Goal: Task Accomplishment & Management: Use online tool/utility

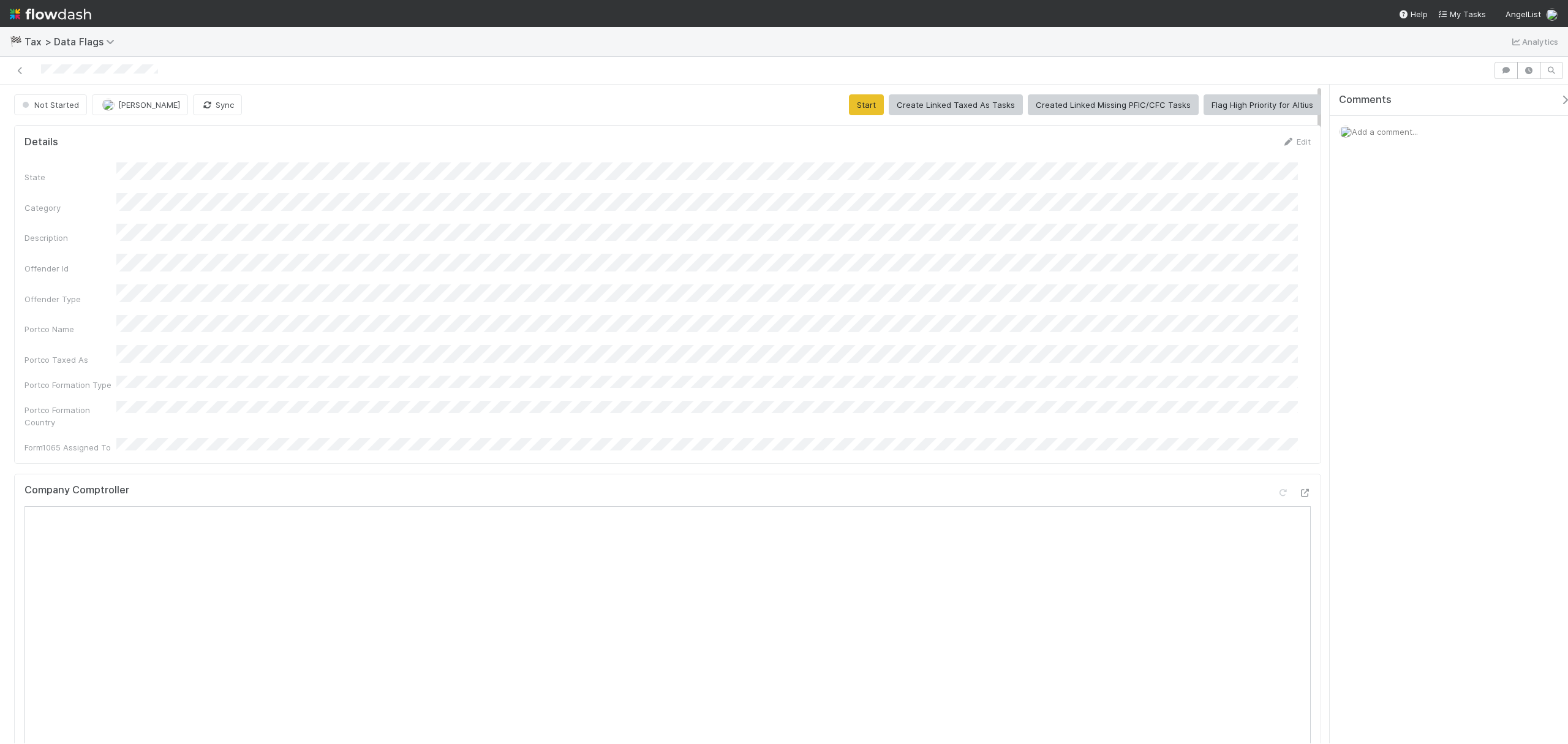
click at [606, 300] on div "State Category Description Offender Id Offender Type Portco Name Portco Taxed A…" at bounding box center [668, 308] width 1286 height 291
click at [849, 105] on button "Start" at bounding box center [866, 104] width 35 height 21
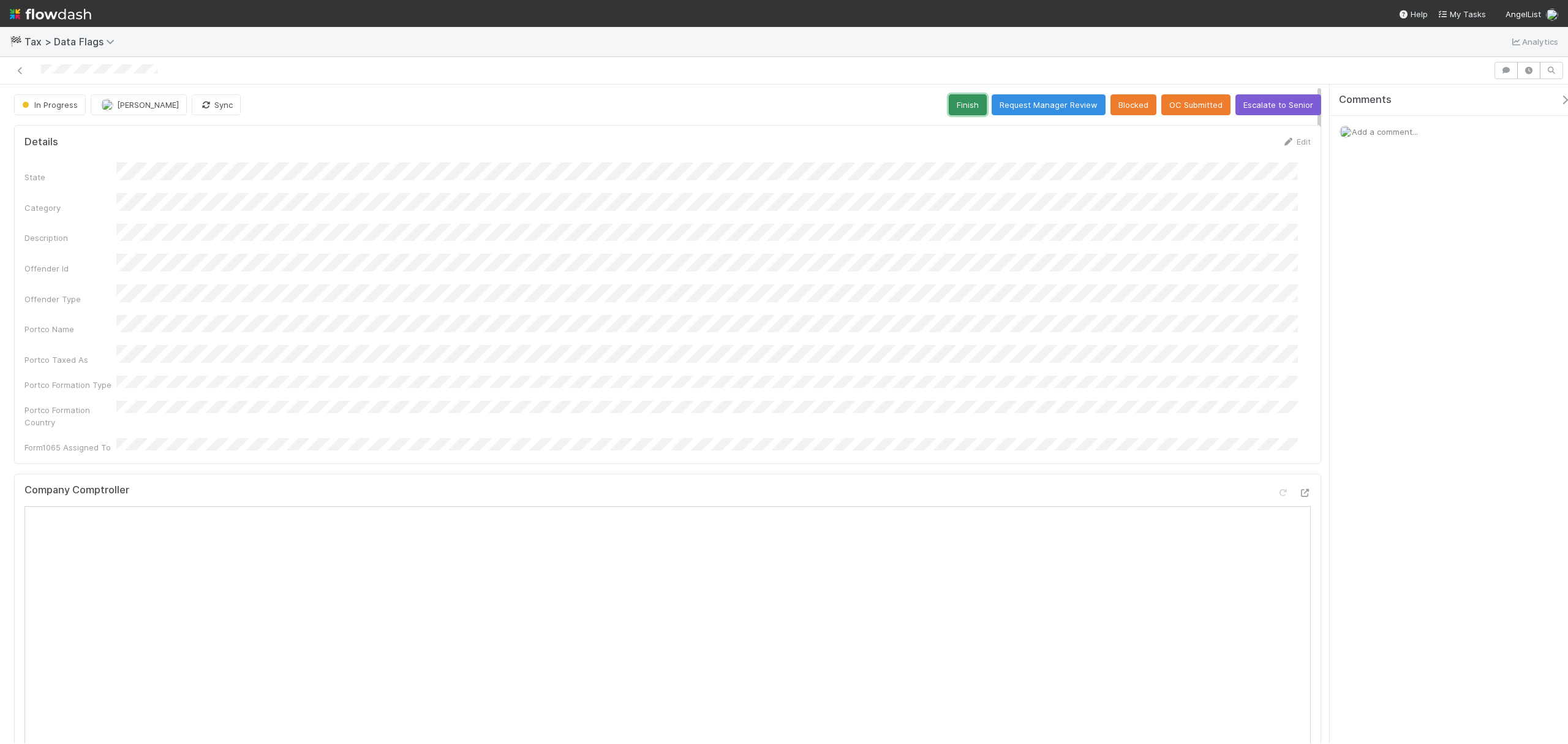
click at [949, 113] on button "Finish" at bounding box center [967, 104] width 38 height 21
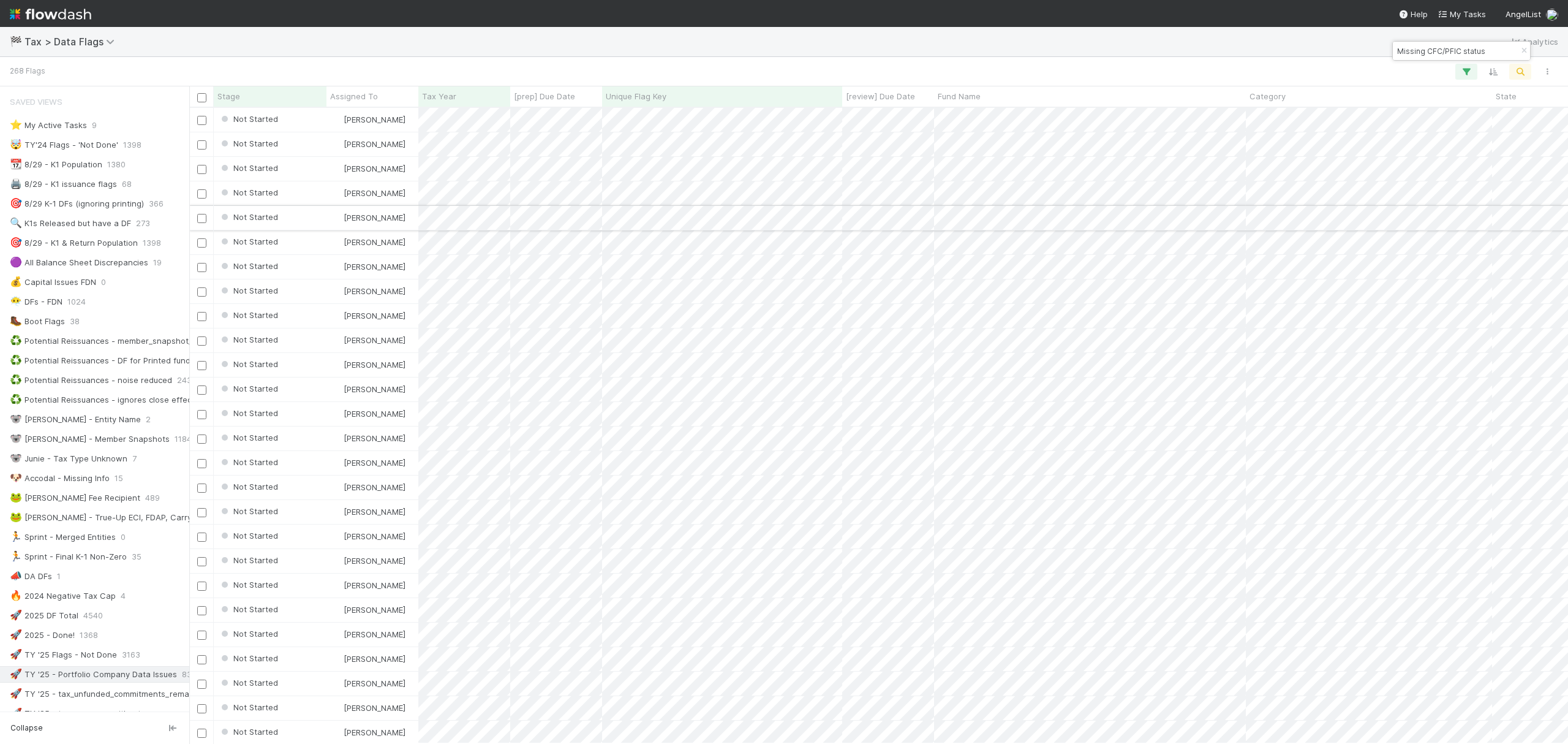
scroll to position [624, 1367]
click at [1428, 50] on input "Missing CFC/PFIC status" at bounding box center [1456, 50] width 122 height 14
paste input "Incorporation type for company is CORPORATION, but entity name suggests LLC"
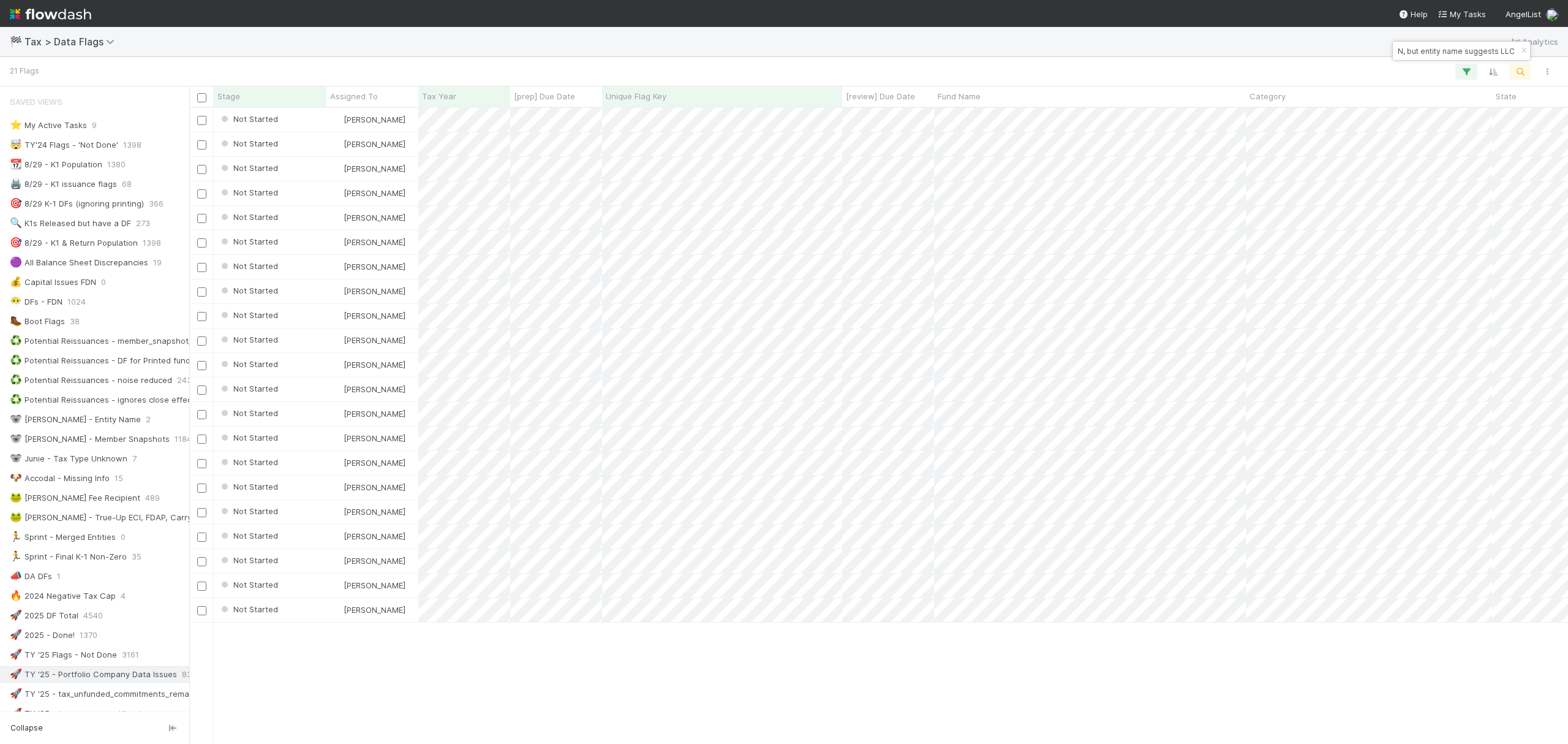
scroll to position [0, 0]
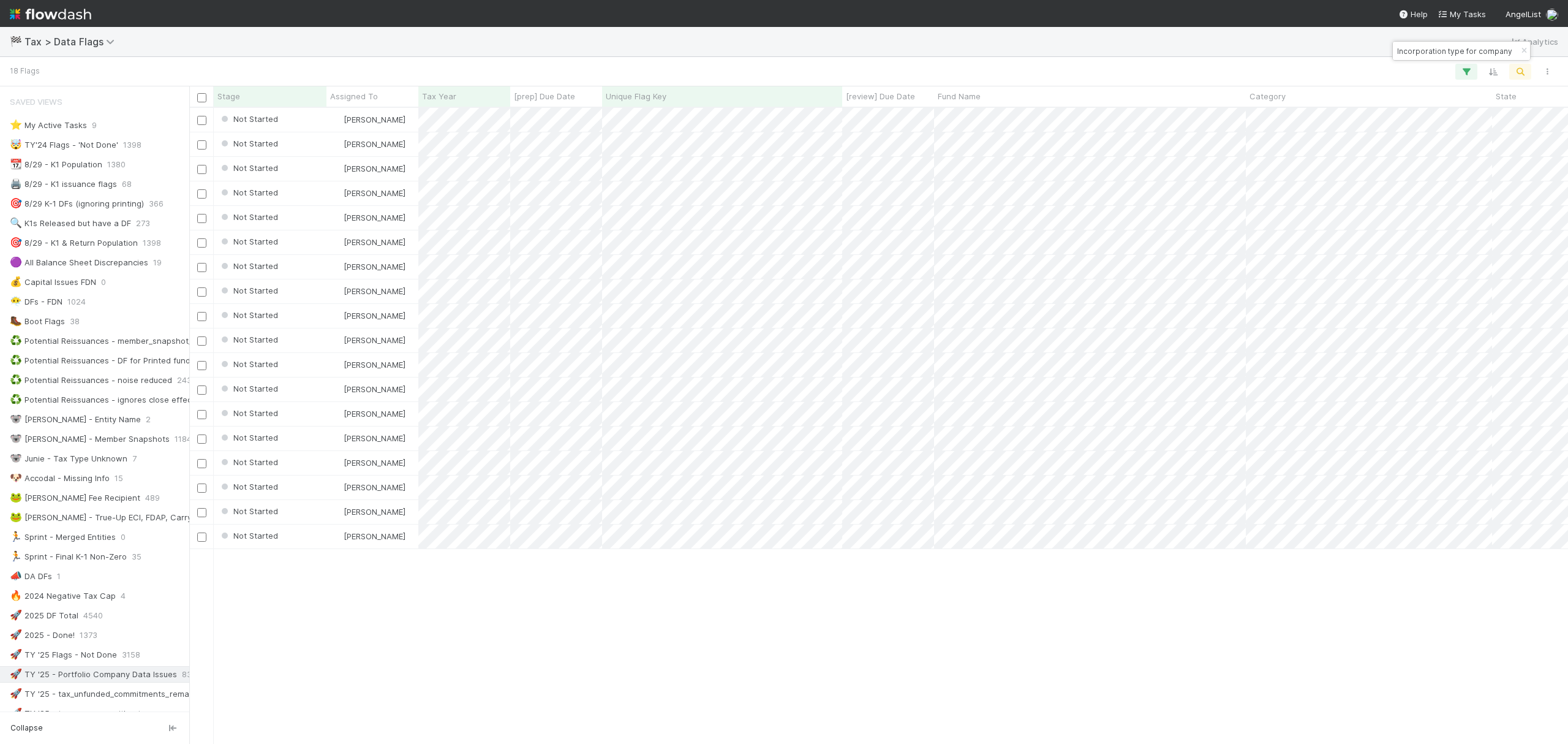
drag, startPoint x: 1093, startPoint y: 642, endPoint x: 1016, endPoint y: 550, distance: 120.0
click at [1093, 642] on div "Not Started Fareeha Naim 1 8/5/25, 4:39:53 PM 8/5/25, 6:34:52 PM 0 0 0 0 0 Not …" at bounding box center [878, 425] width 1379 height 635
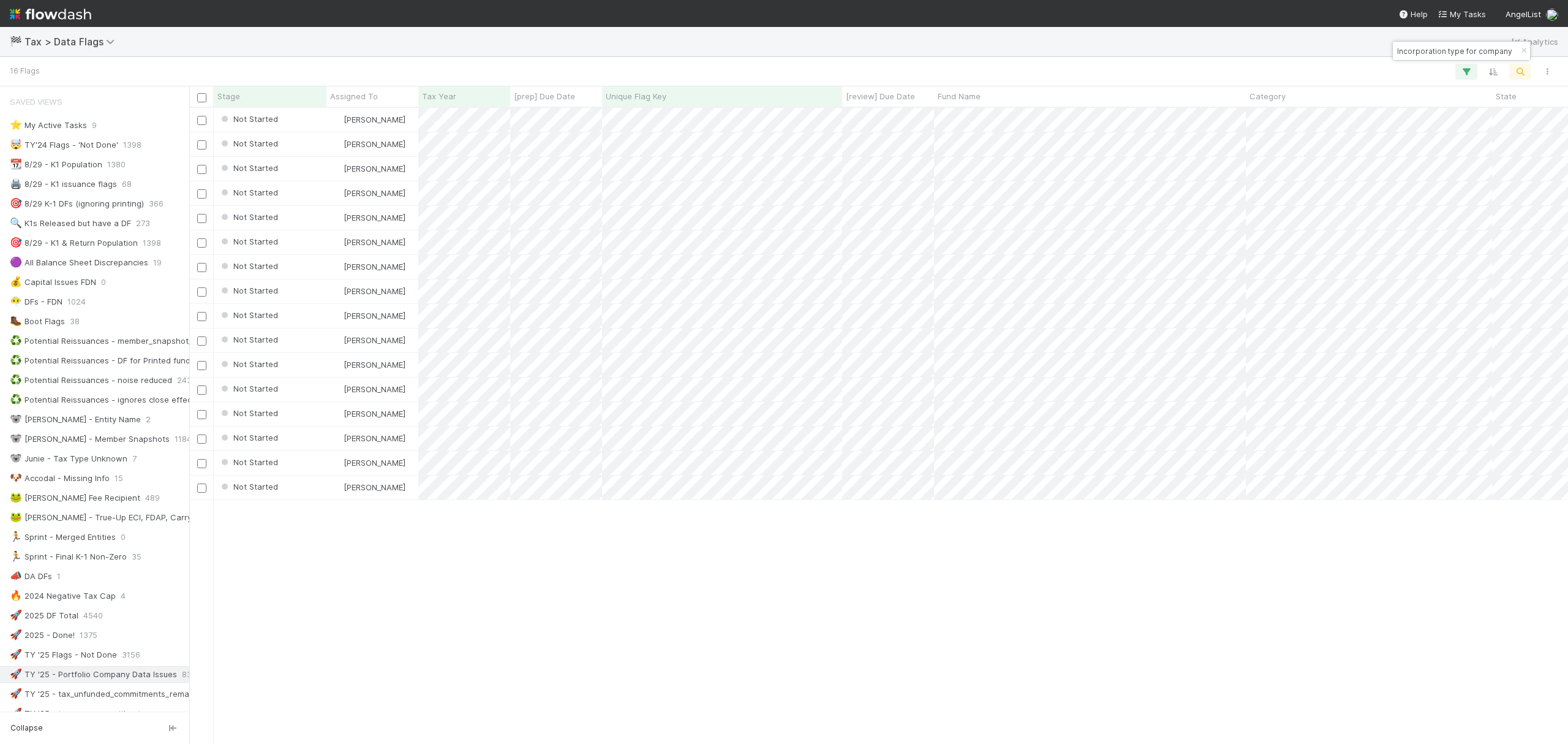
drag, startPoint x: 1444, startPoint y: 59, endPoint x: 1452, endPoint y: 55, distance: 8.9
click at [1444, 59] on div "Incorporation type for company is CORPORATION, but entity name suggests LLC" at bounding box center [1461, 50] width 137 height 18
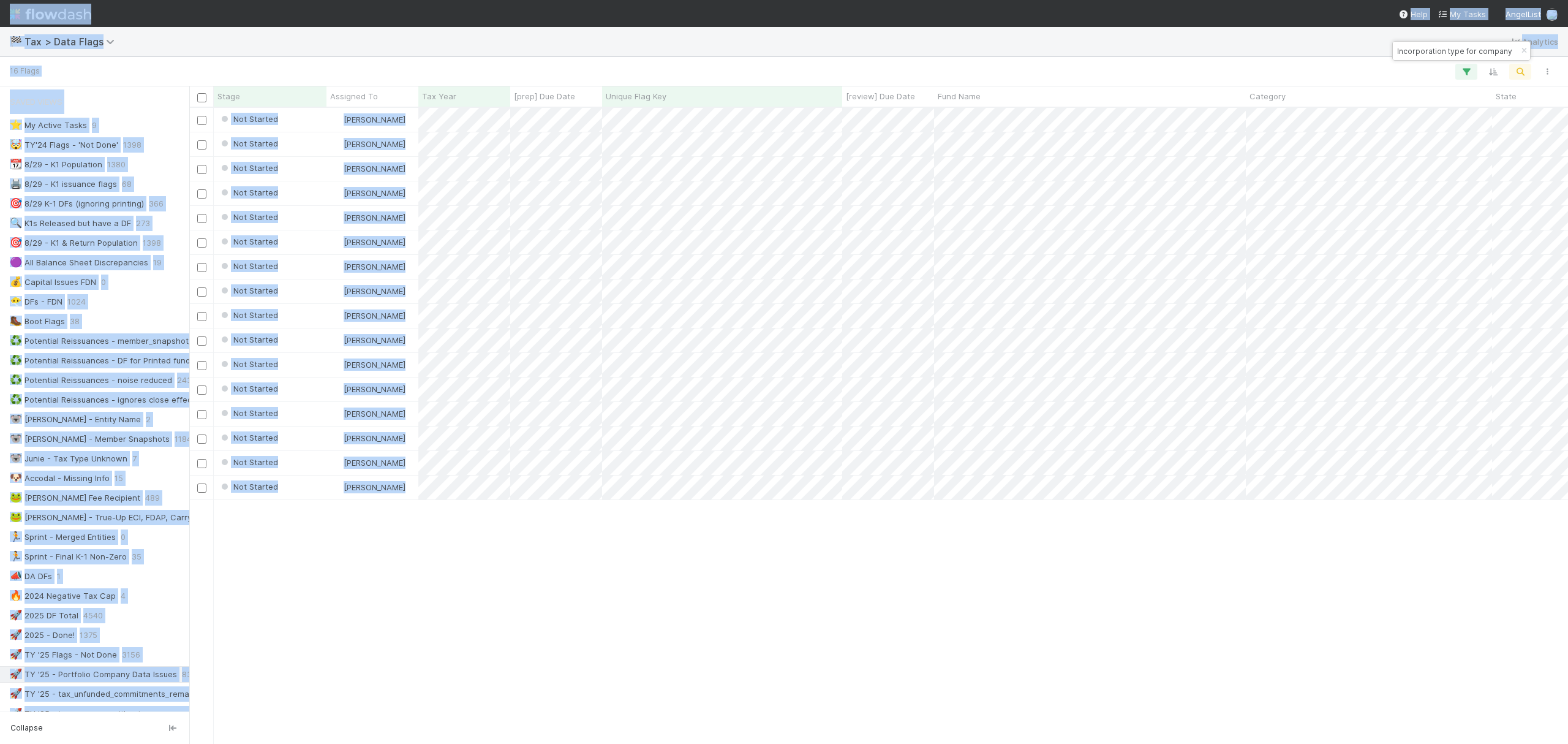
click at [1455, 53] on input "Incorporation type for company is CORPORATION, but entity name suggests LLC" at bounding box center [1456, 50] width 122 height 14
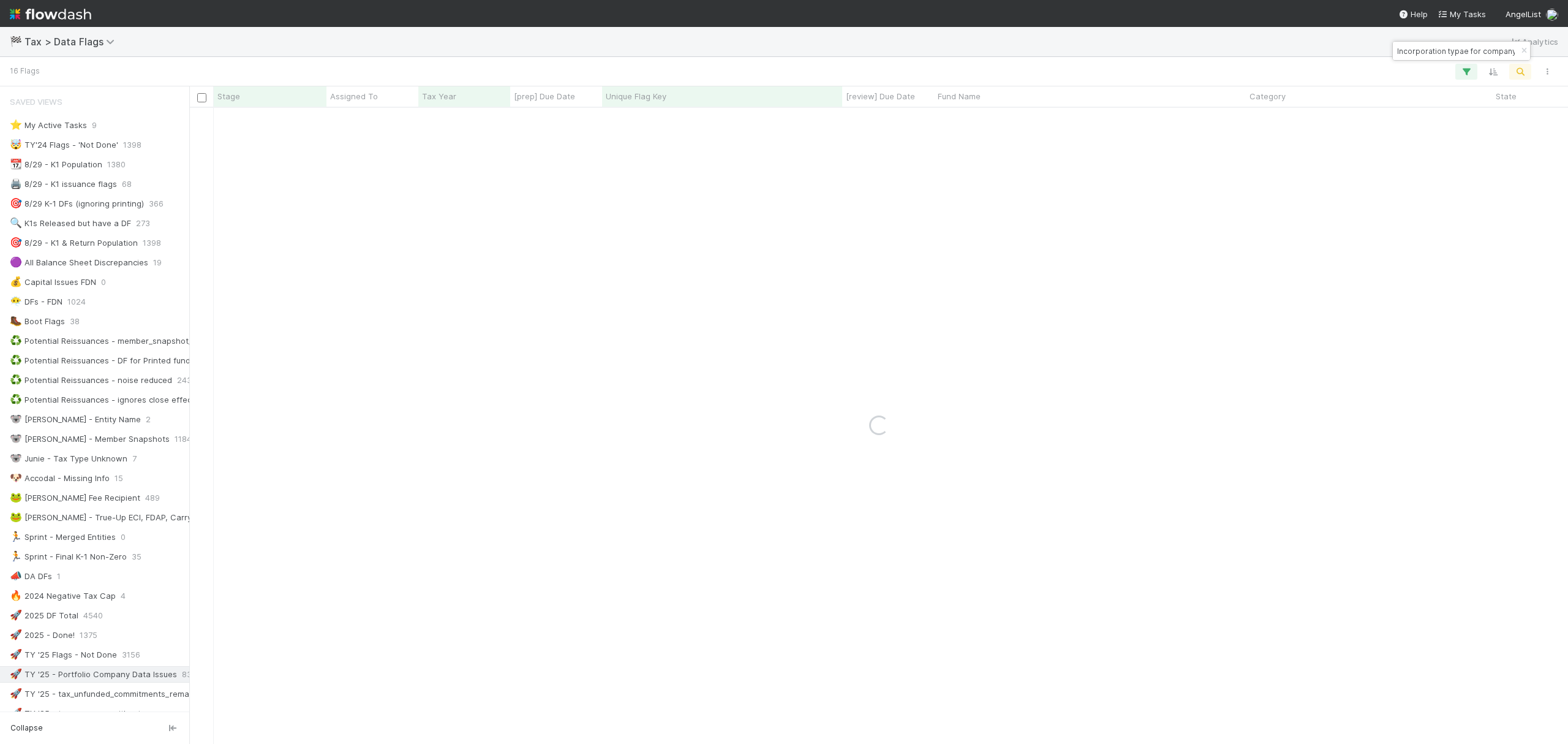
paste input "Tax type is unknown and needs to be updated"
type input "Tax type is unknown and needs to be updated"
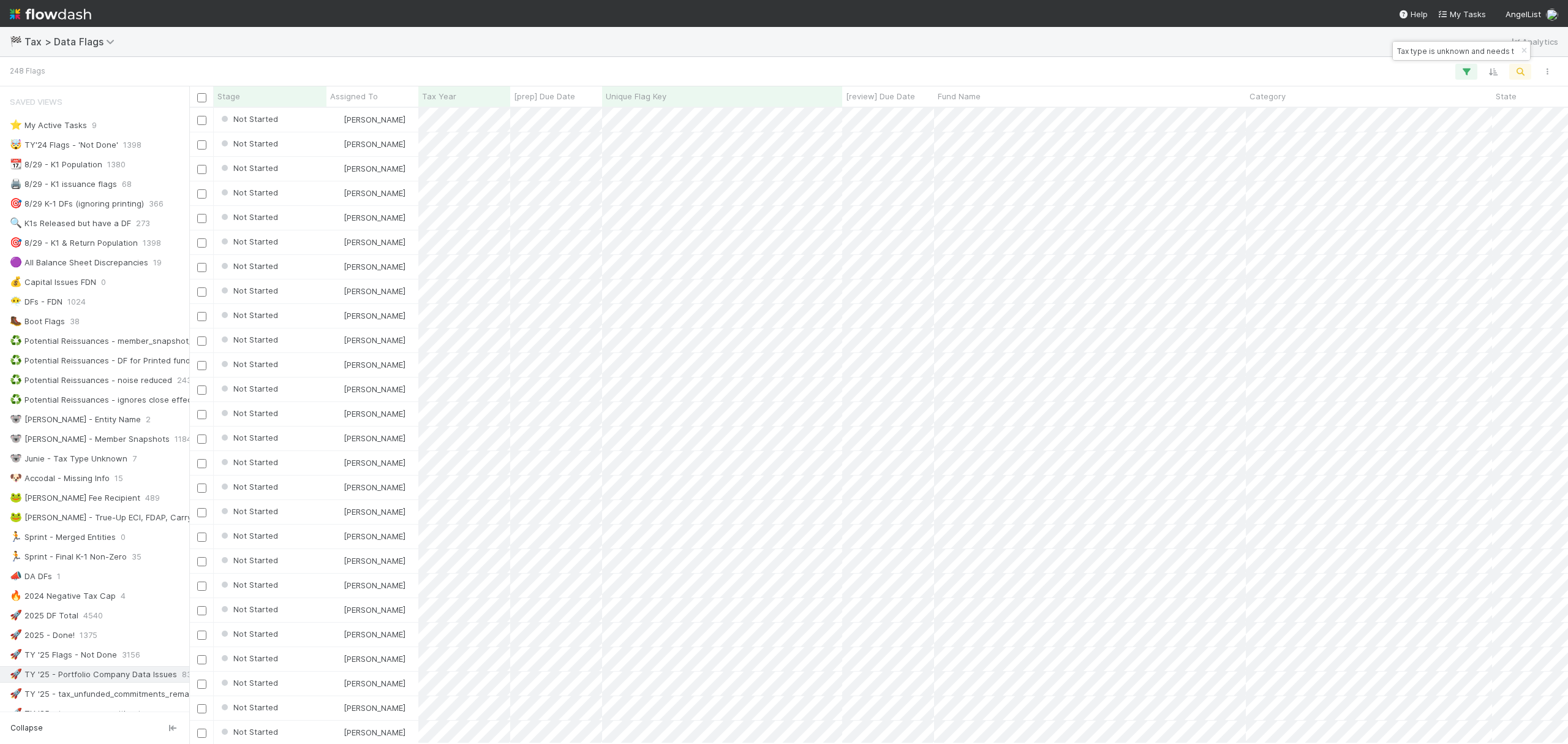
scroll to position [624, 1367]
click at [112, 483] on div "🐶 Accodal - Missing Info 15" at bounding box center [98, 478] width 176 height 15
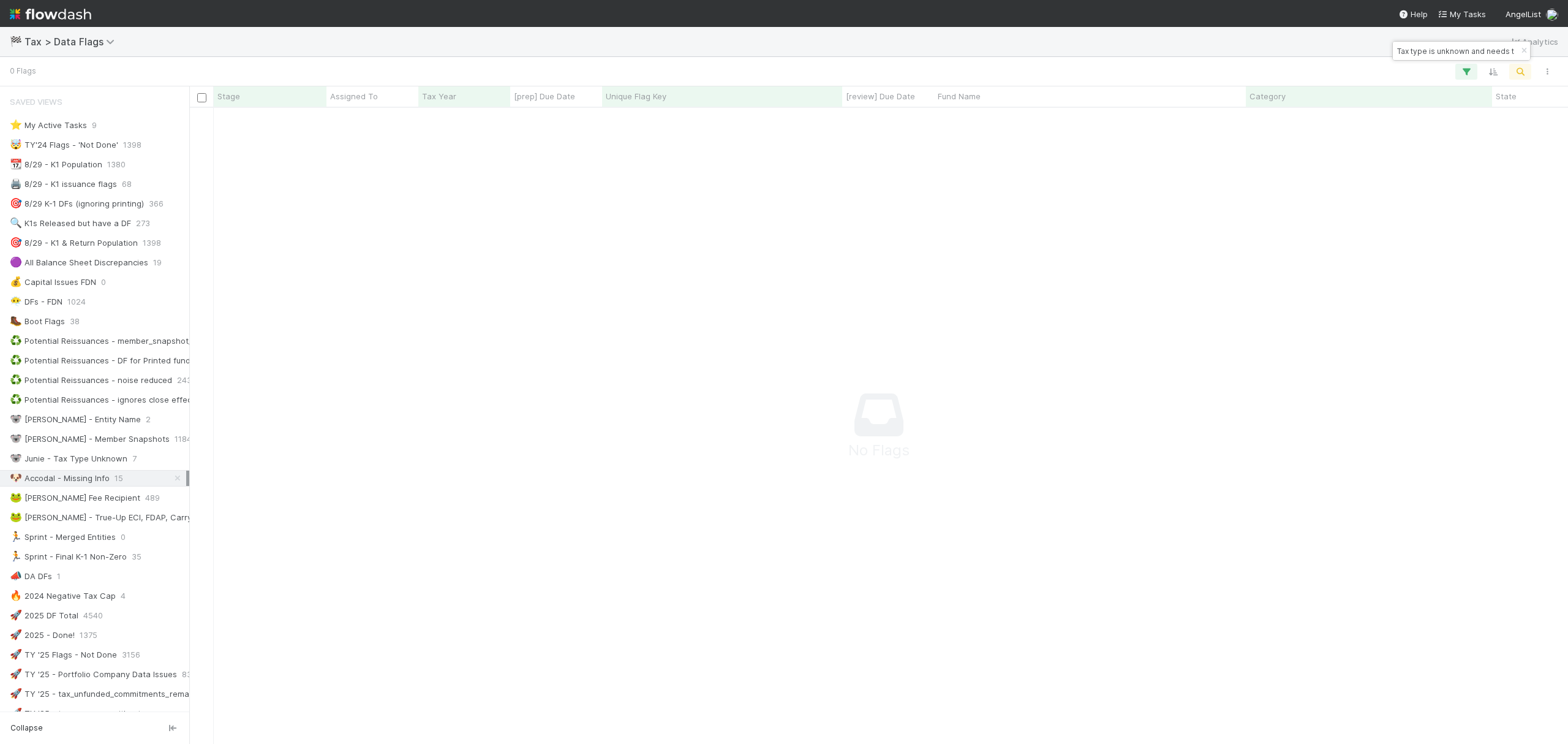
scroll to position [13, 13]
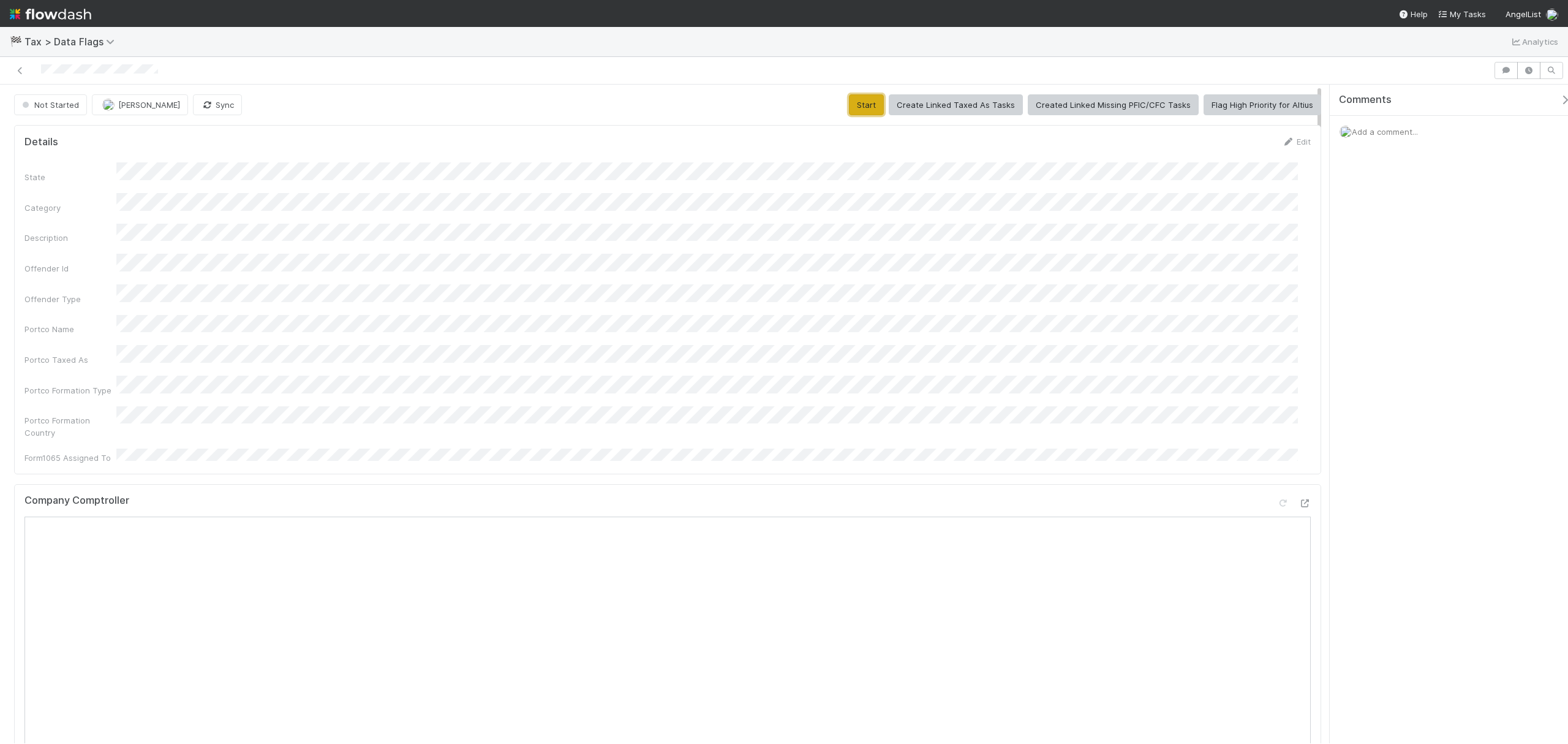
click at [860, 109] on button "Start" at bounding box center [866, 104] width 35 height 21
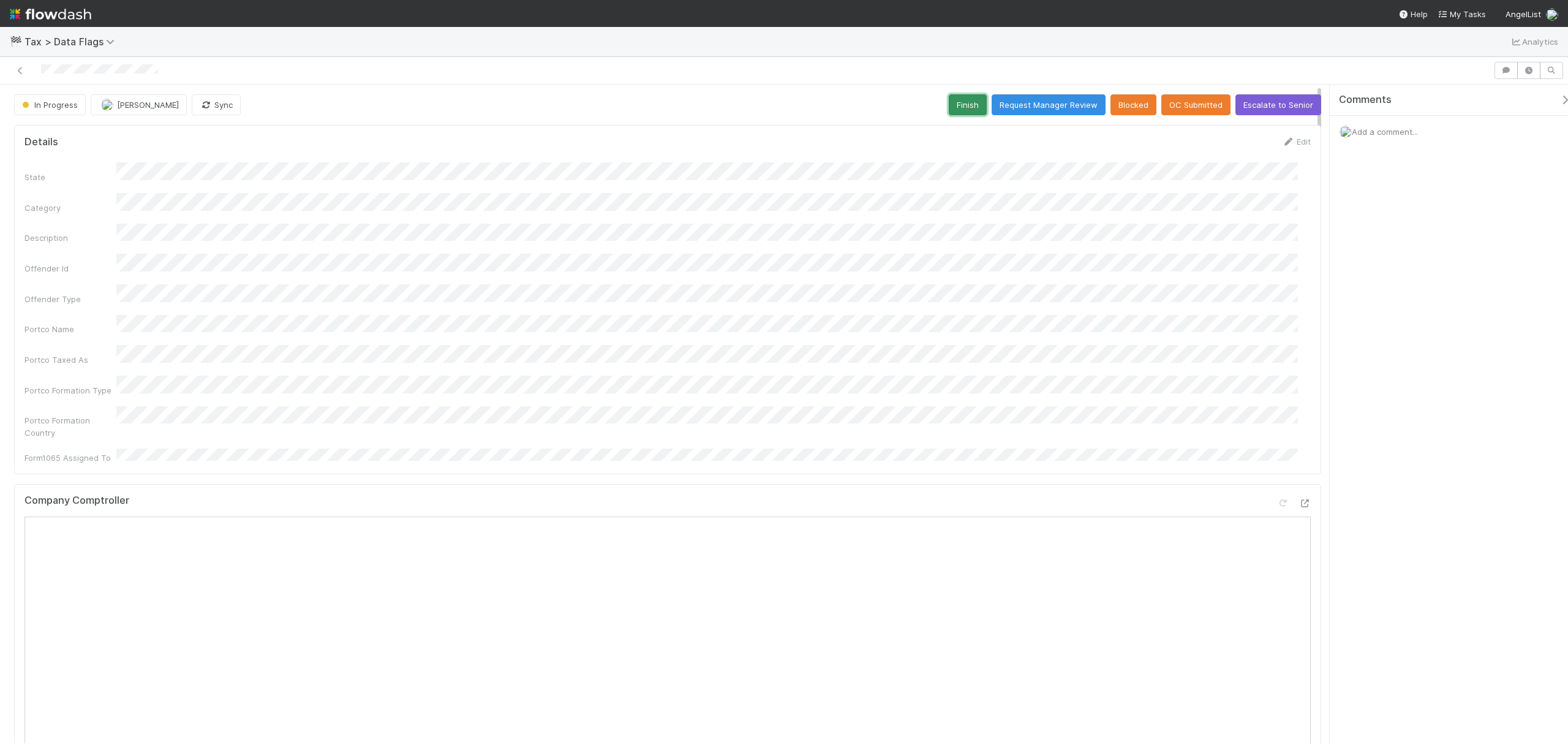
click at [949, 97] on button "Finish" at bounding box center [967, 104] width 38 height 21
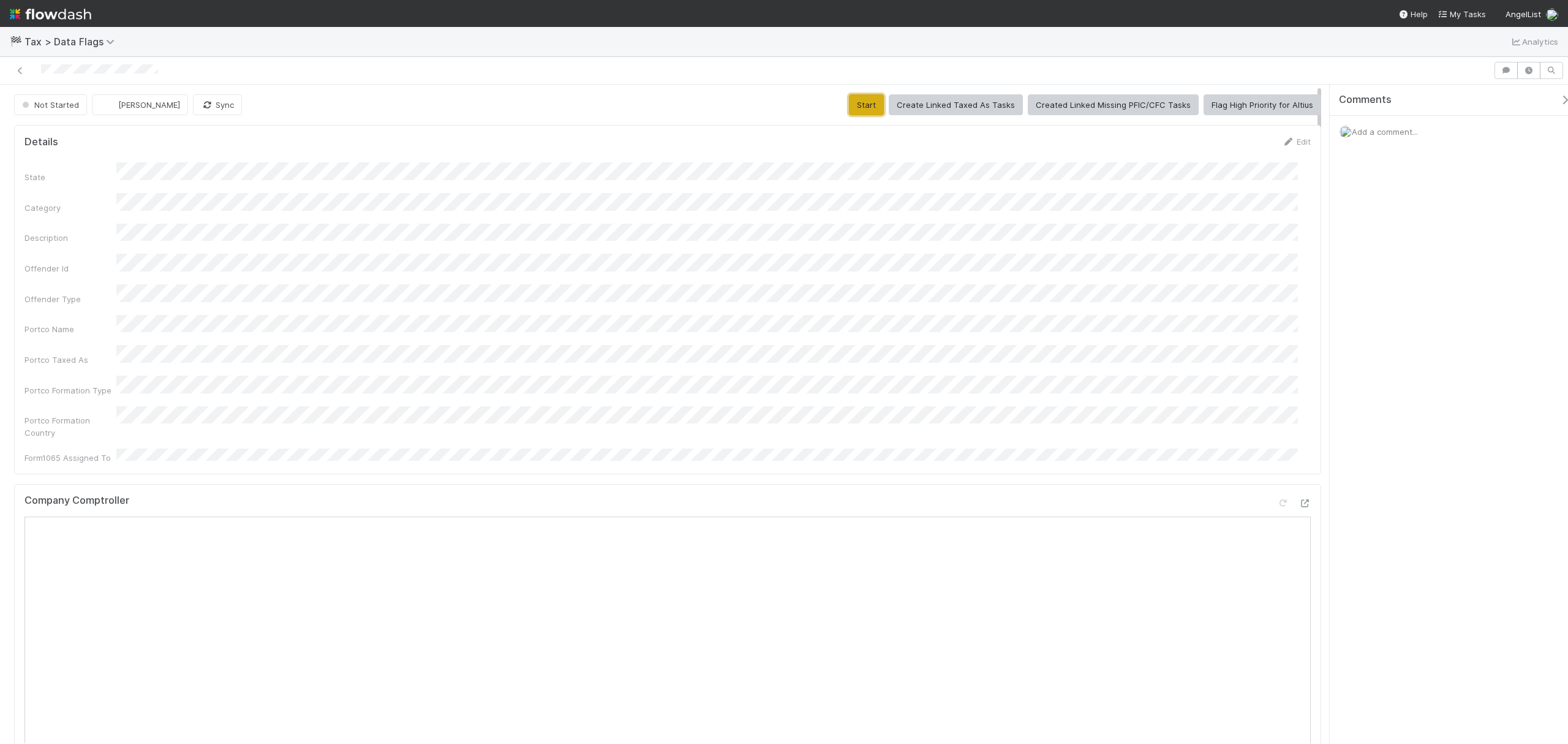
click at [870, 109] on button "Start" at bounding box center [866, 104] width 35 height 21
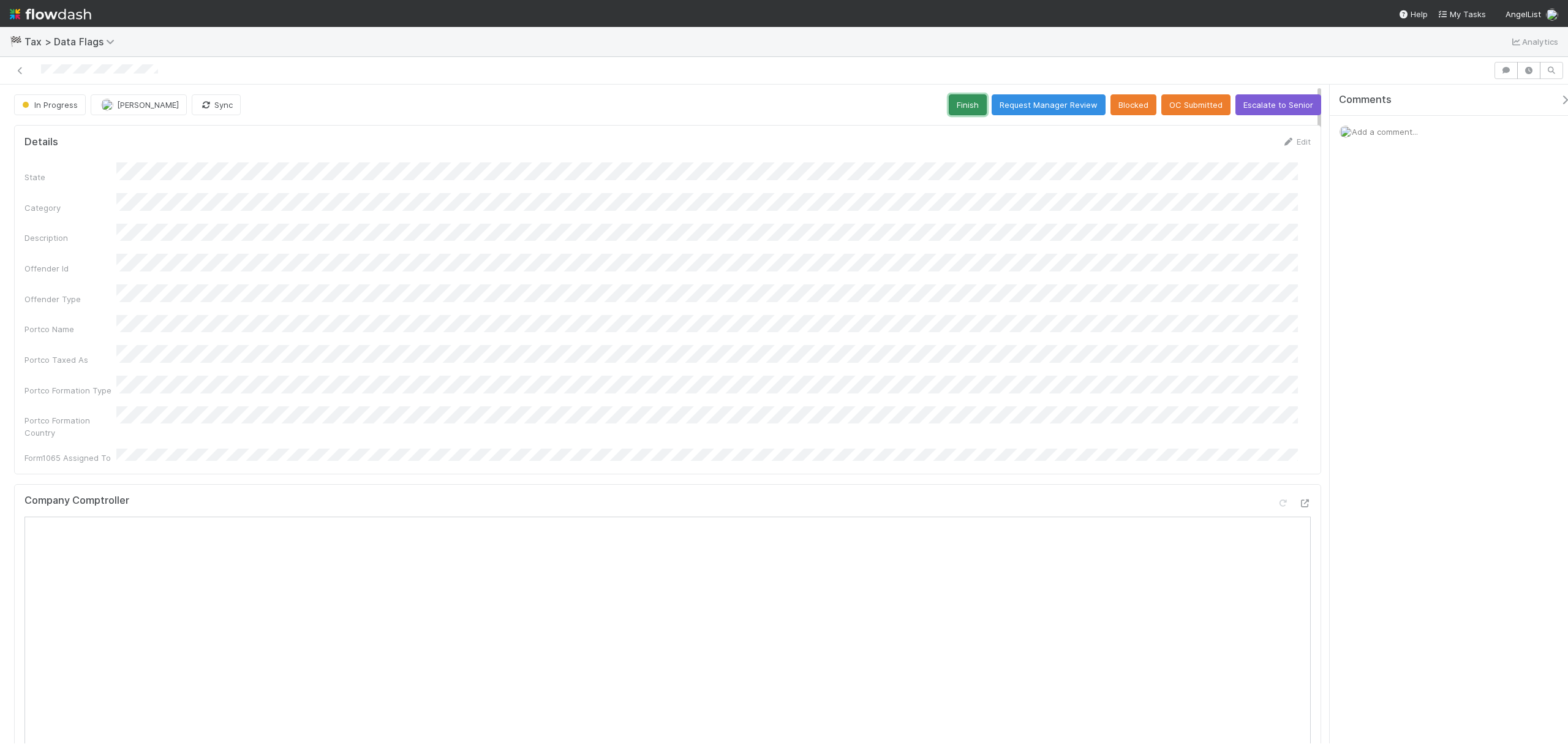
click at [949, 104] on button "Finish" at bounding box center [967, 104] width 38 height 21
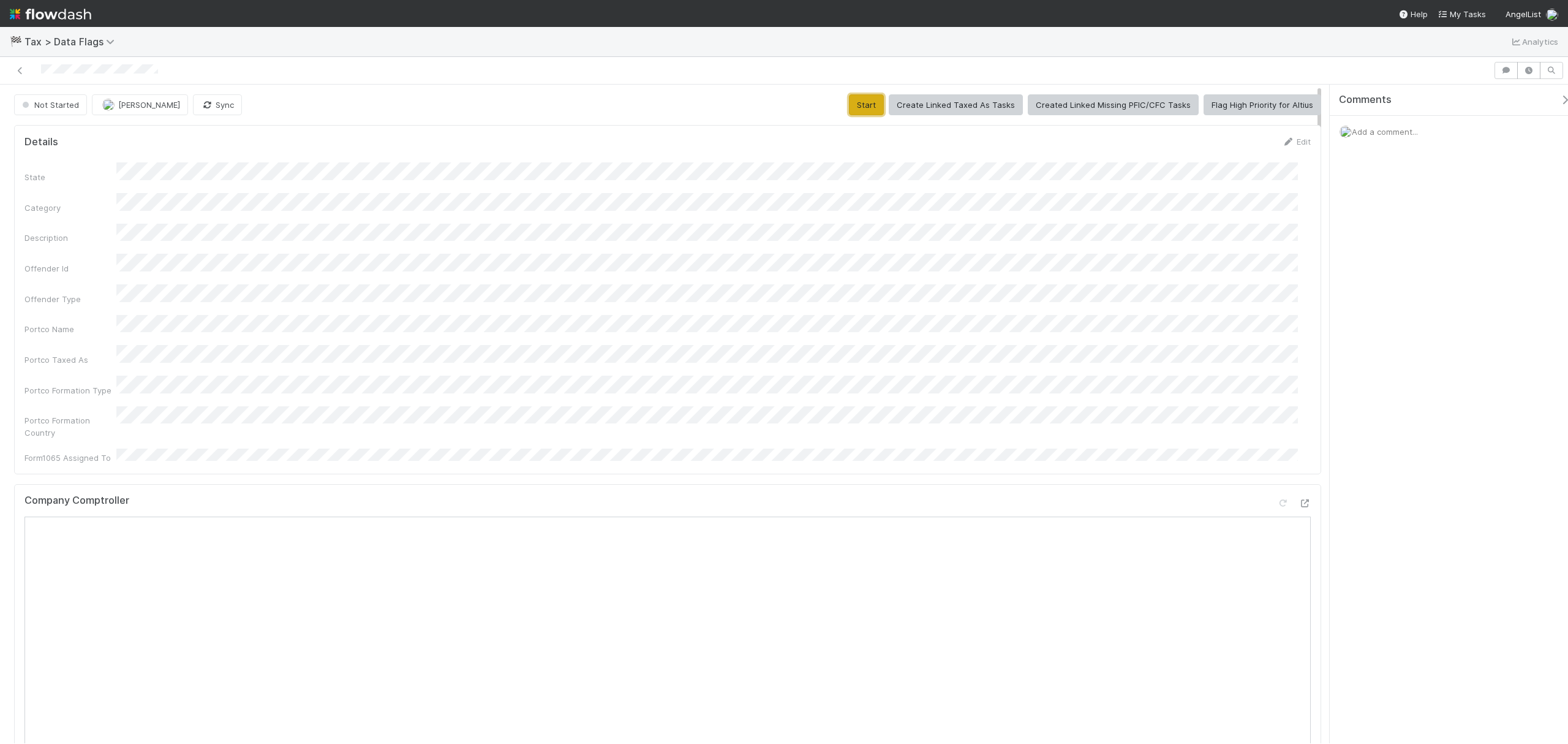
click at [866, 110] on button "Start" at bounding box center [866, 104] width 35 height 21
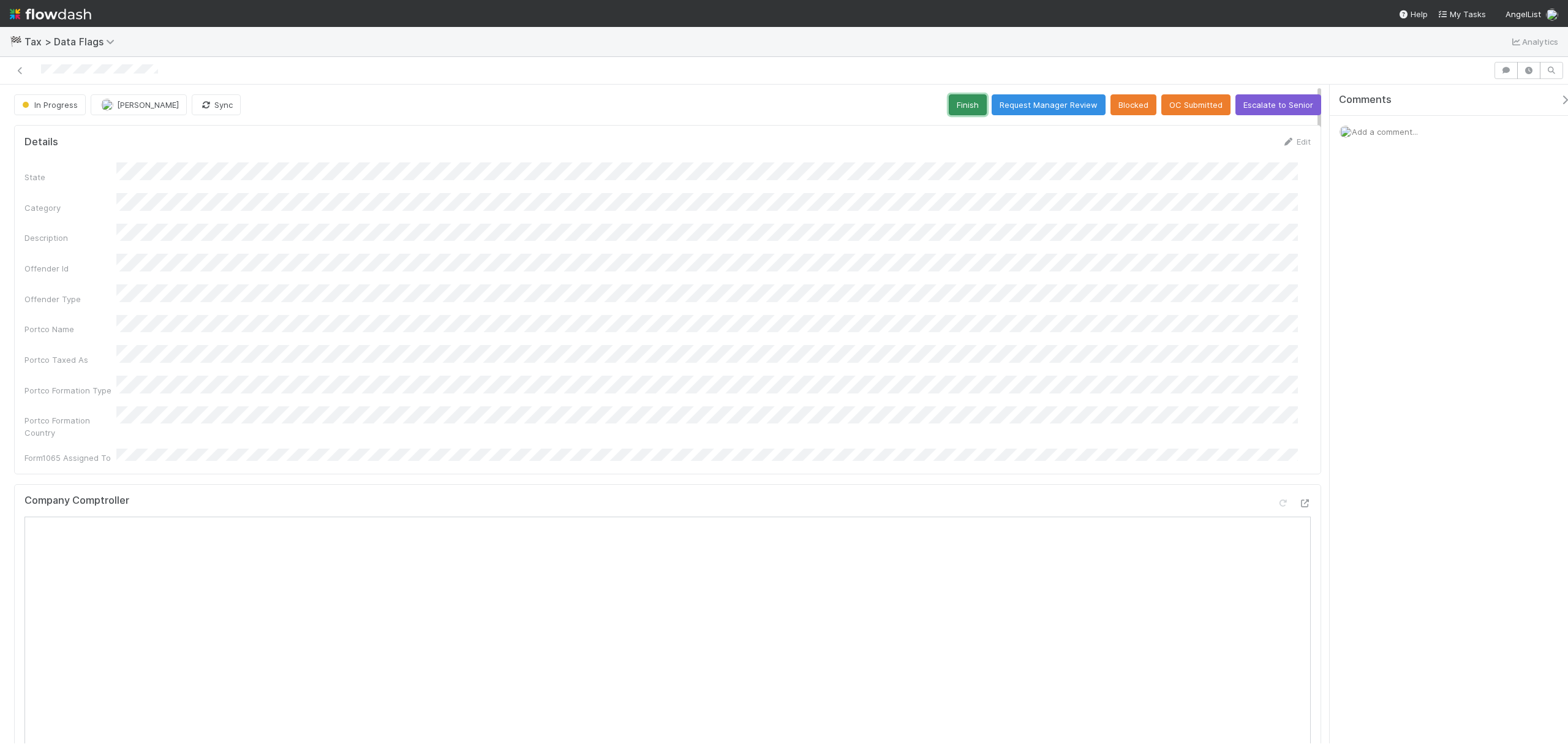
click at [972, 109] on button "Finish" at bounding box center [967, 104] width 38 height 21
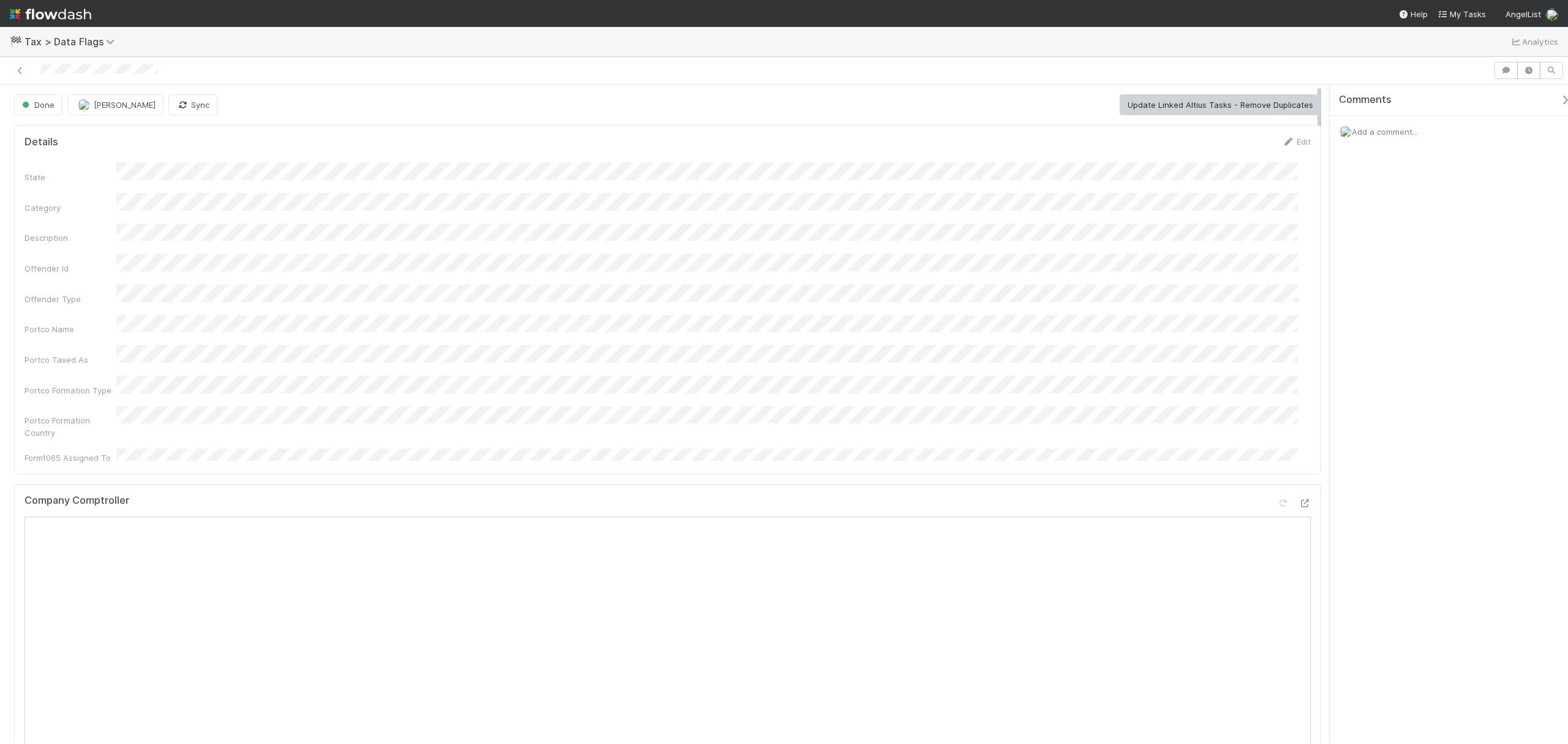
click at [520, 211] on div "State Category Description Offender Id Offender Type Portco Name Portco Taxed A…" at bounding box center [668, 313] width 1286 height 302
click at [787, 297] on div "State Category Description Offender Id Offender Type Portco Name Portco Taxed A…" at bounding box center [668, 313] width 1286 height 302
click at [878, 95] on button "Start" at bounding box center [866, 104] width 35 height 21
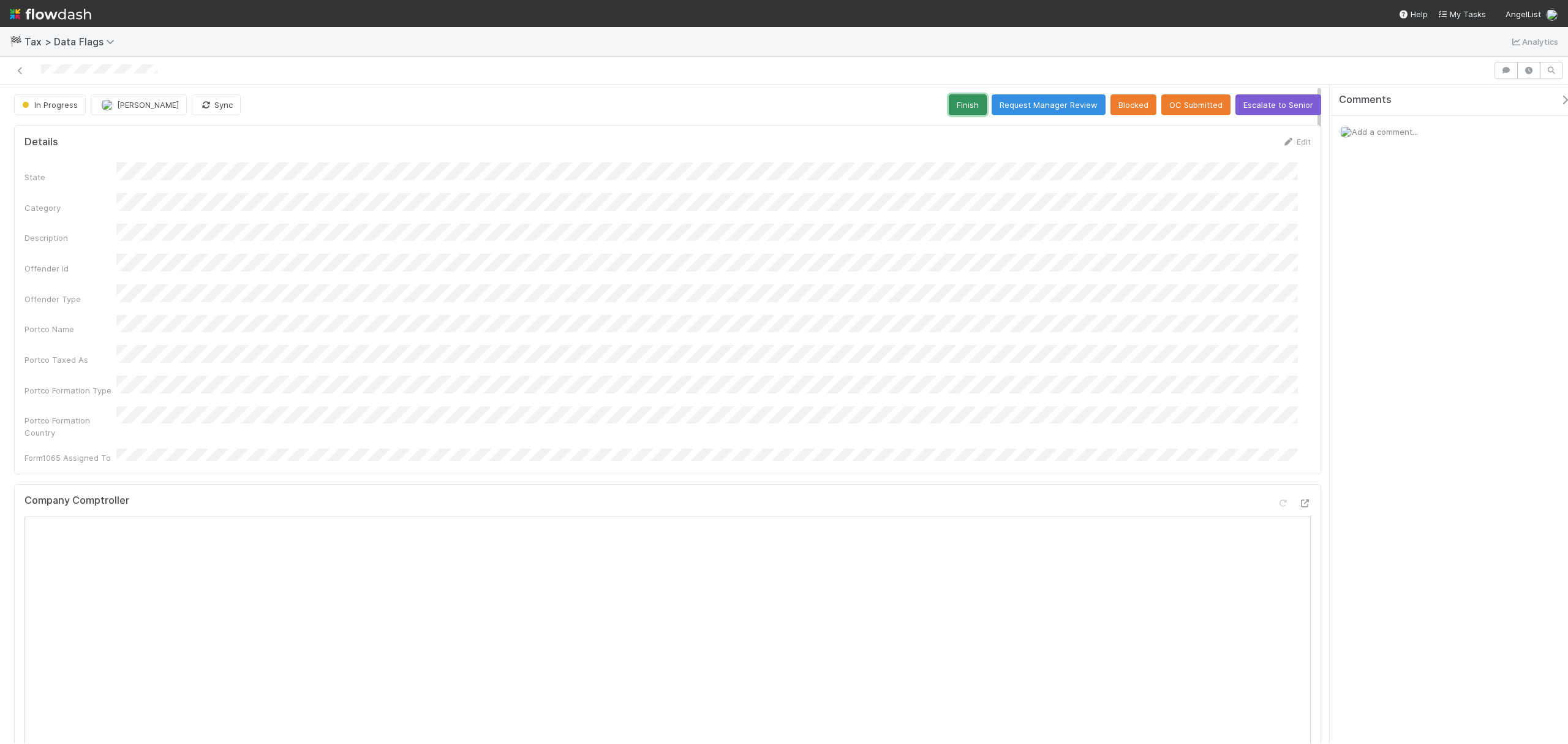
click at [951, 98] on button "Finish" at bounding box center [967, 104] width 38 height 21
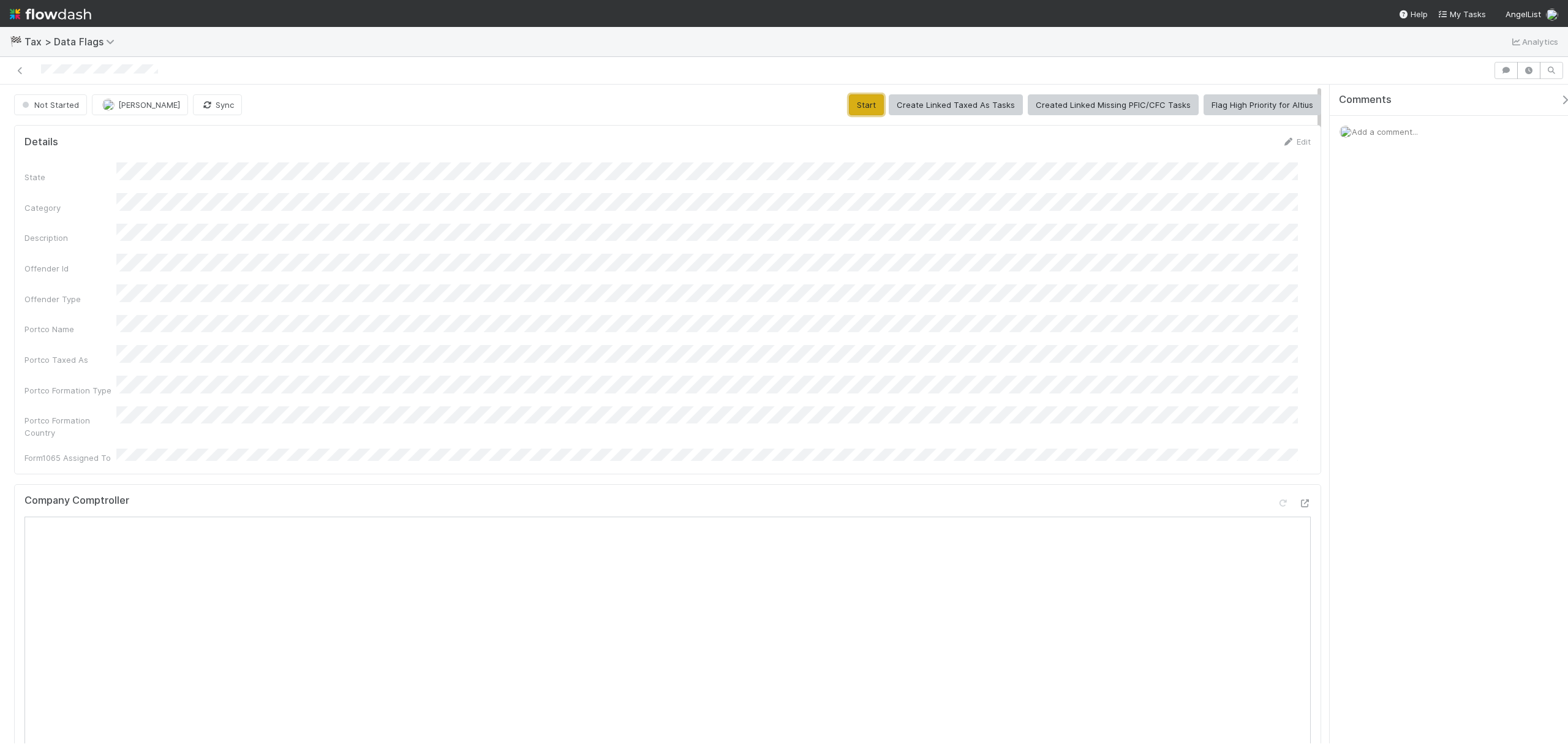
click at [870, 98] on button "Start" at bounding box center [866, 104] width 35 height 21
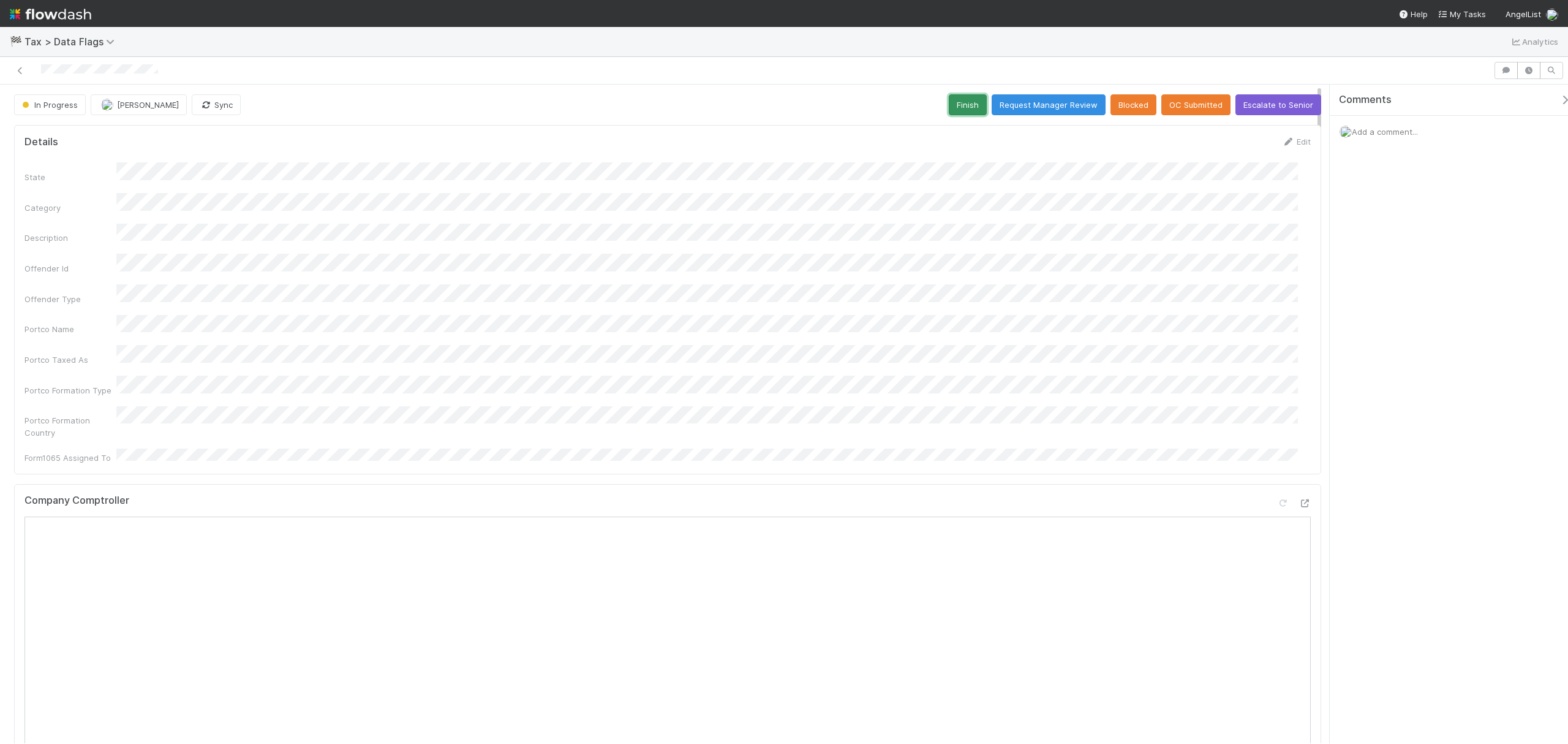
click at [971, 101] on button "Finish" at bounding box center [967, 104] width 38 height 21
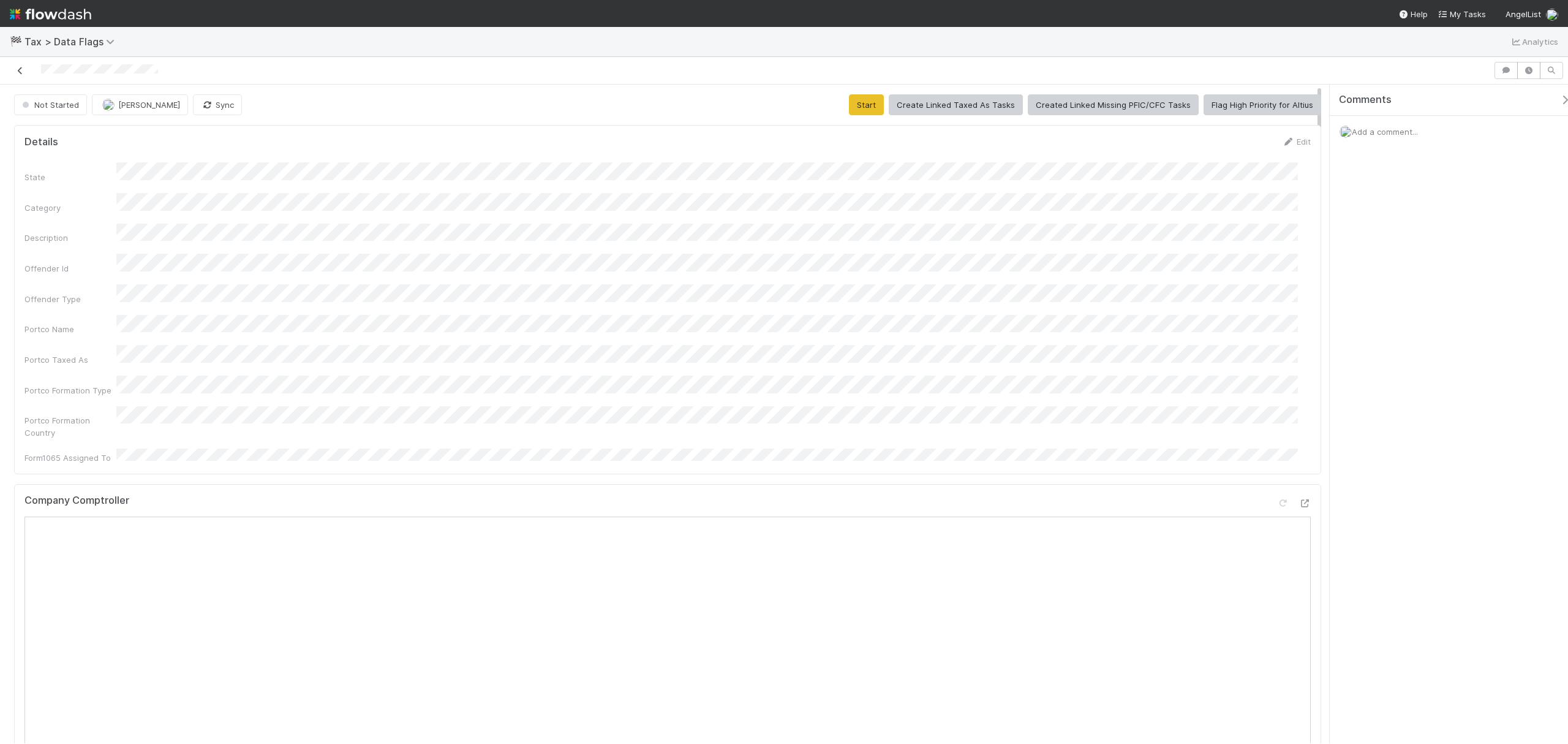
click at [18, 67] on icon at bounding box center [20, 70] width 13 height 8
click at [363, 240] on div "State Category Description Offender Id Offender Type Portco Name Portco Taxed A…" at bounding box center [668, 313] width 1286 height 302
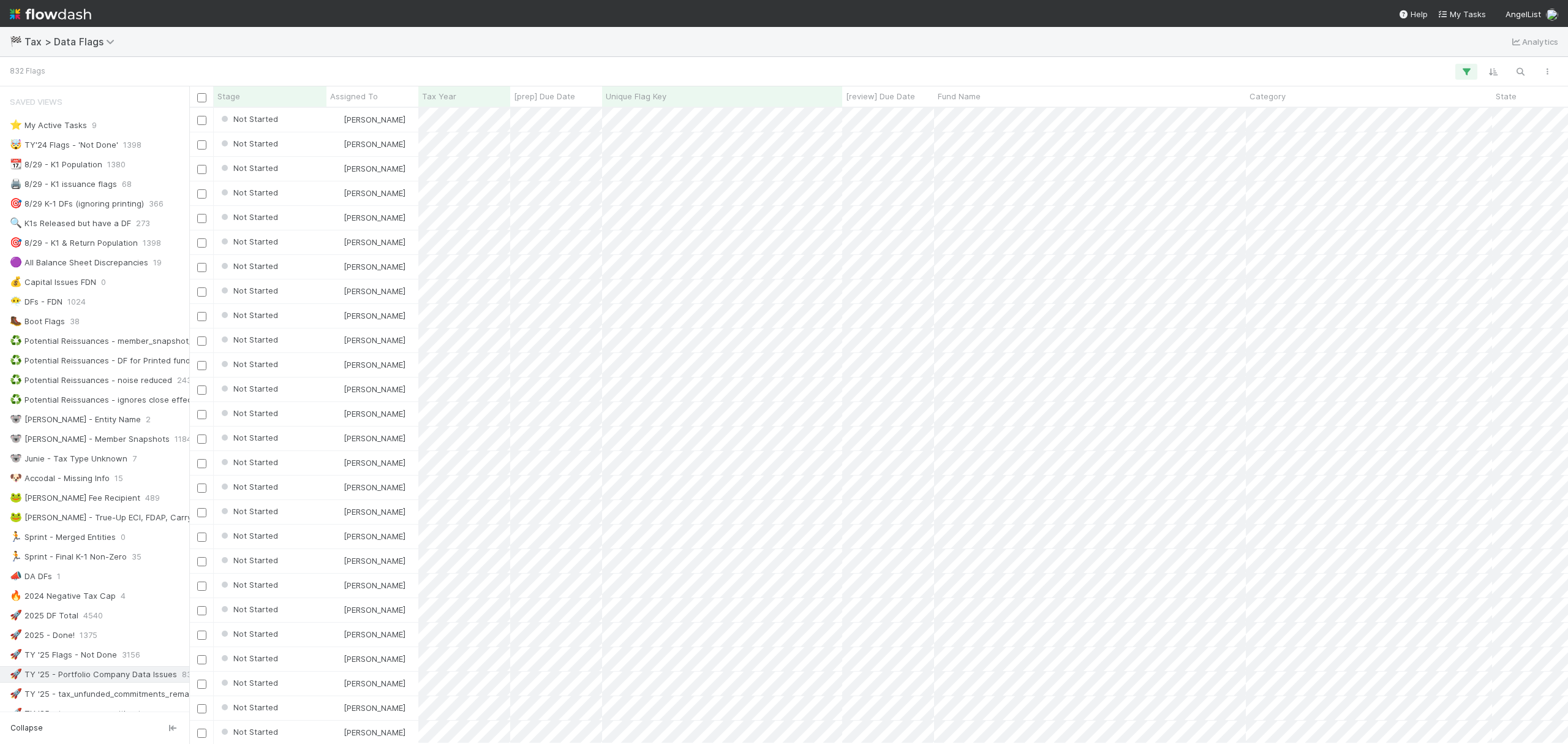
scroll to position [624, 1367]
click at [1510, 64] on button "button" at bounding box center [1520, 72] width 22 height 16
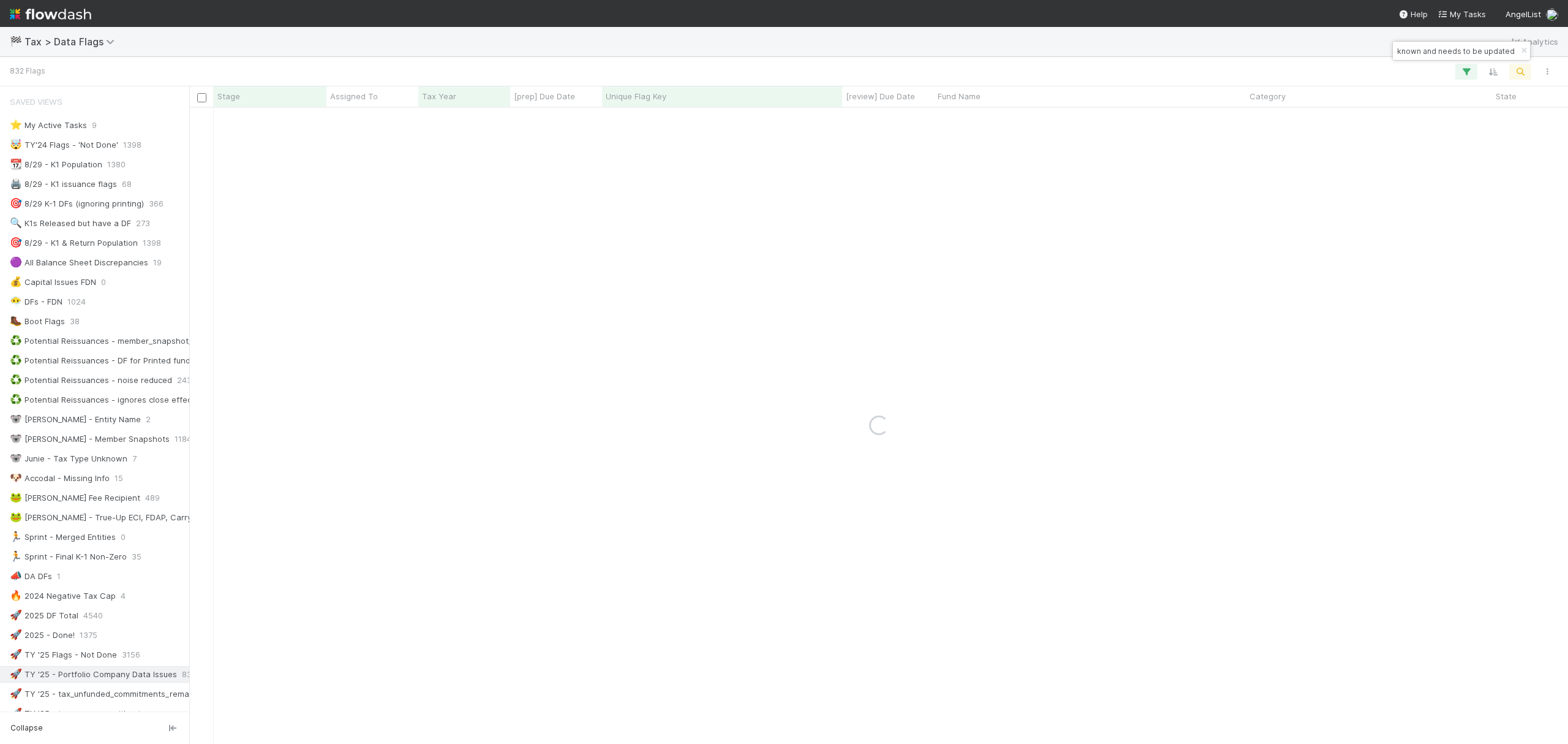
type input "Tax type is unknown and needs to be updated"
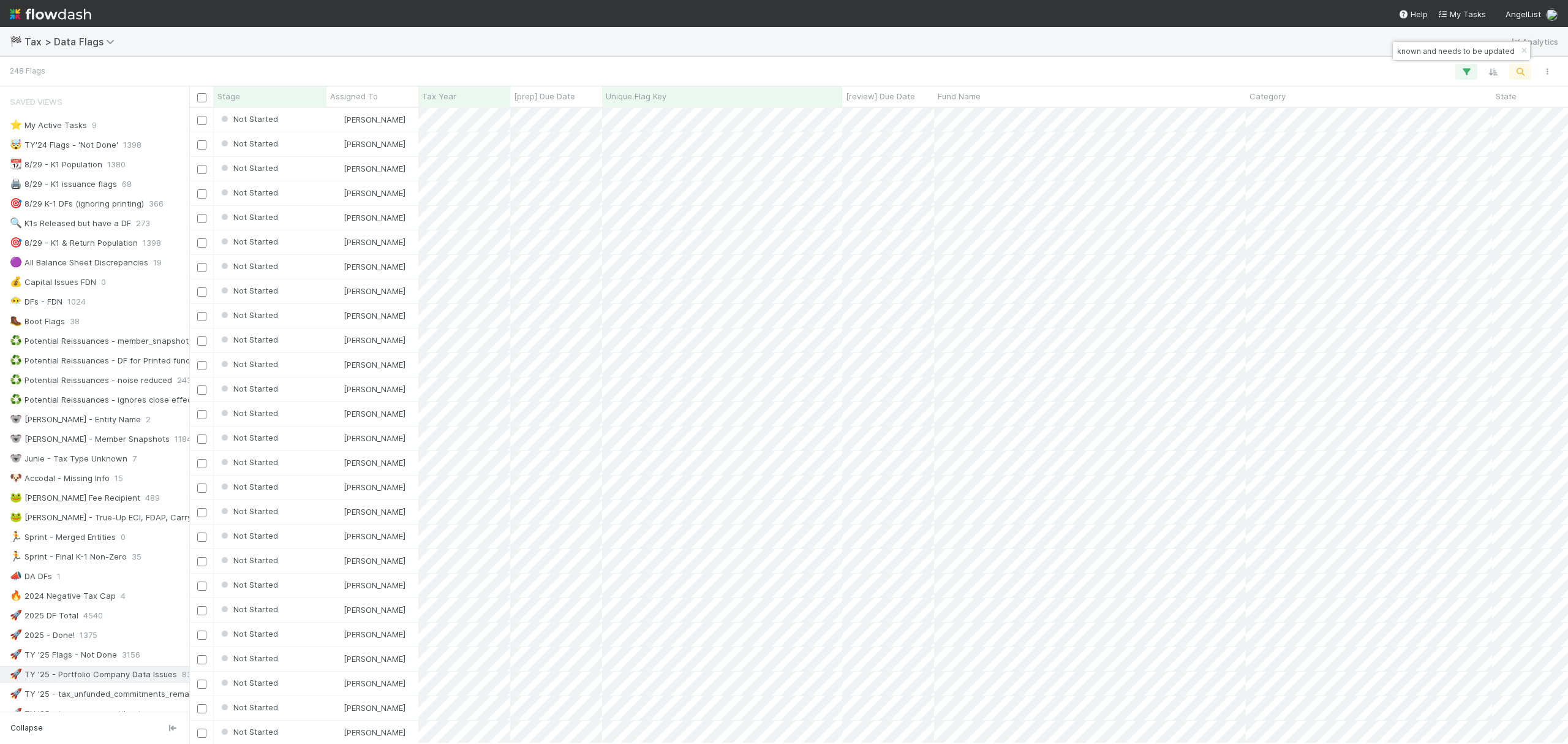
scroll to position [13, 13]
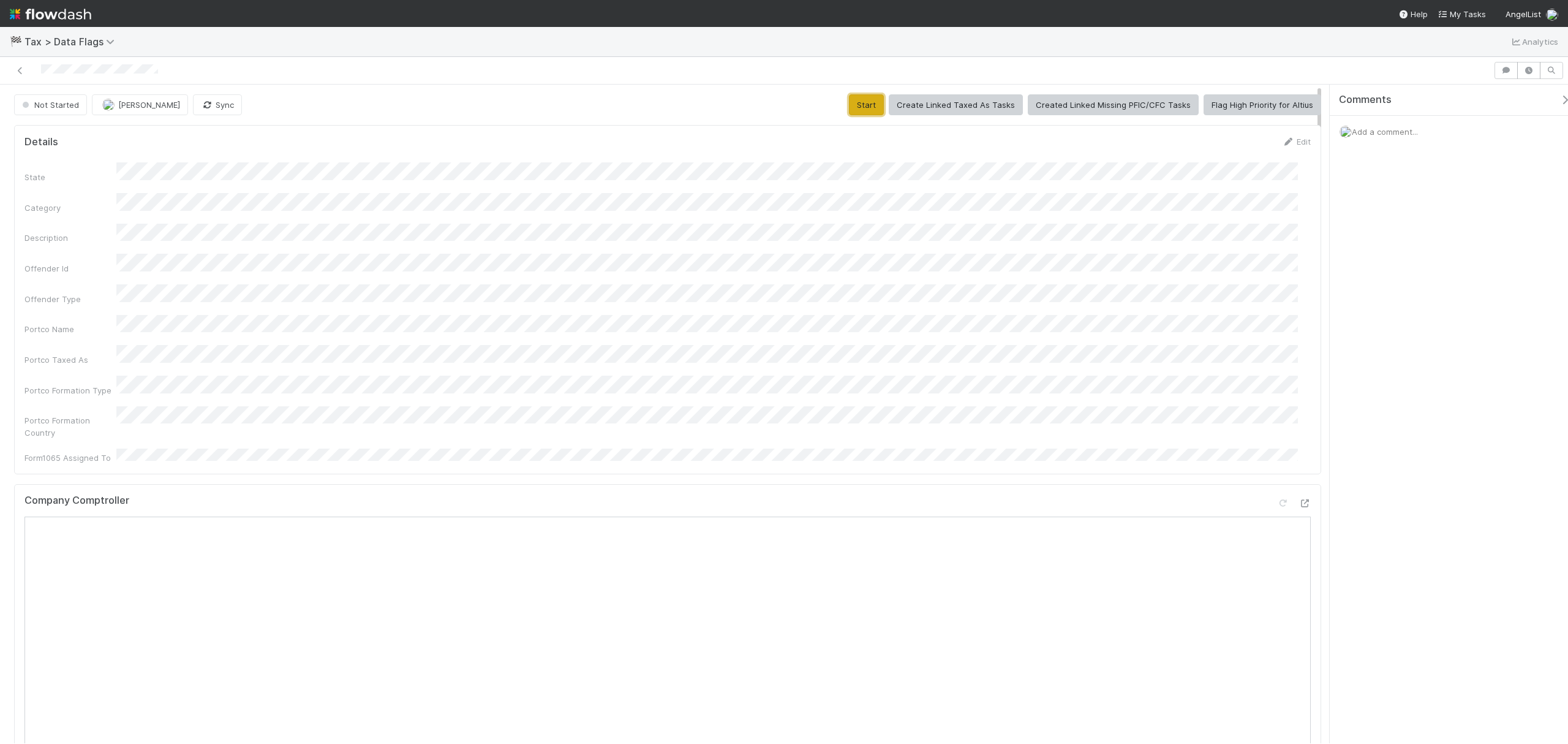
click at [868, 105] on button "Start" at bounding box center [866, 104] width 35 height 21
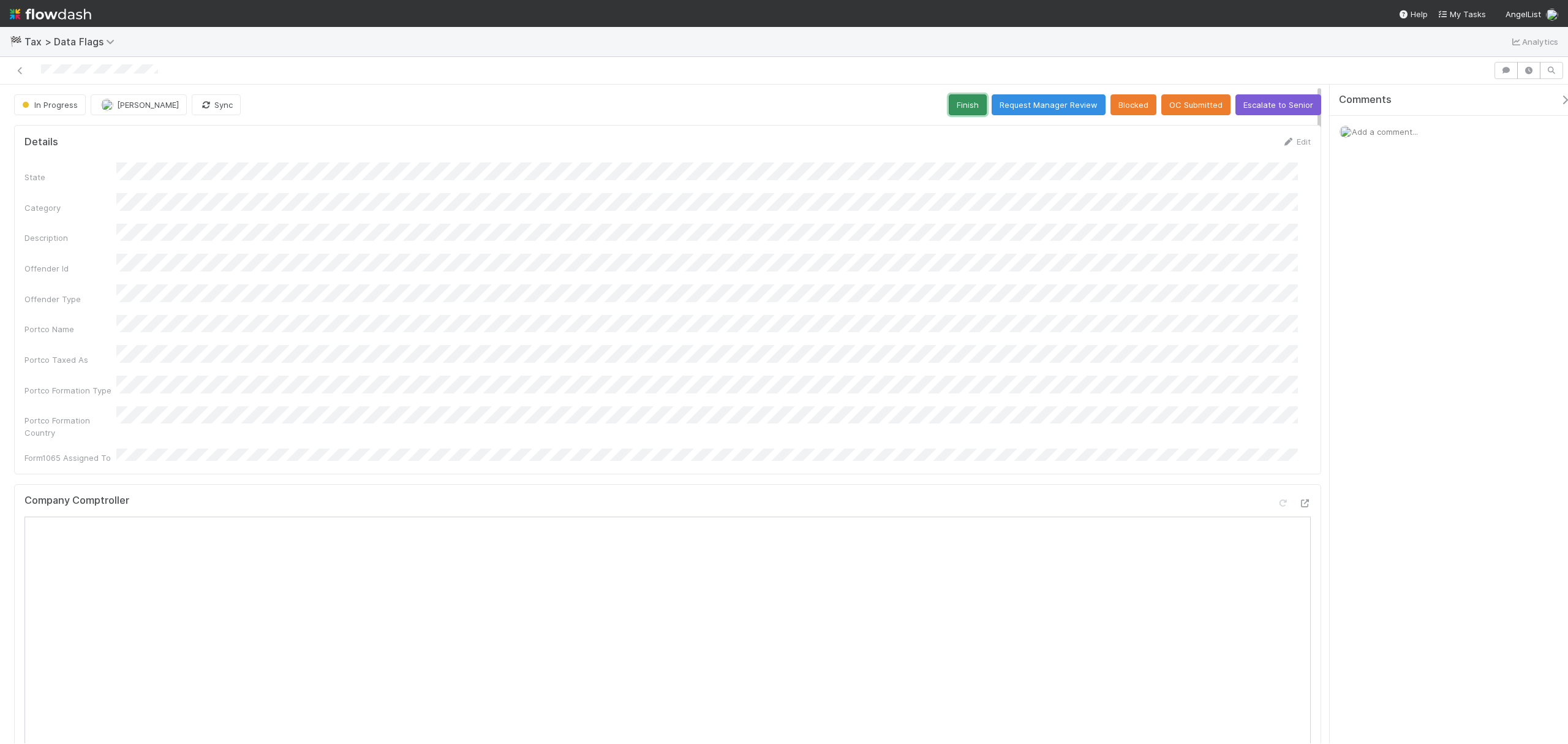
click at [971, 107] on button "Finish" at bounding box center [967, 104] width 38 height 21
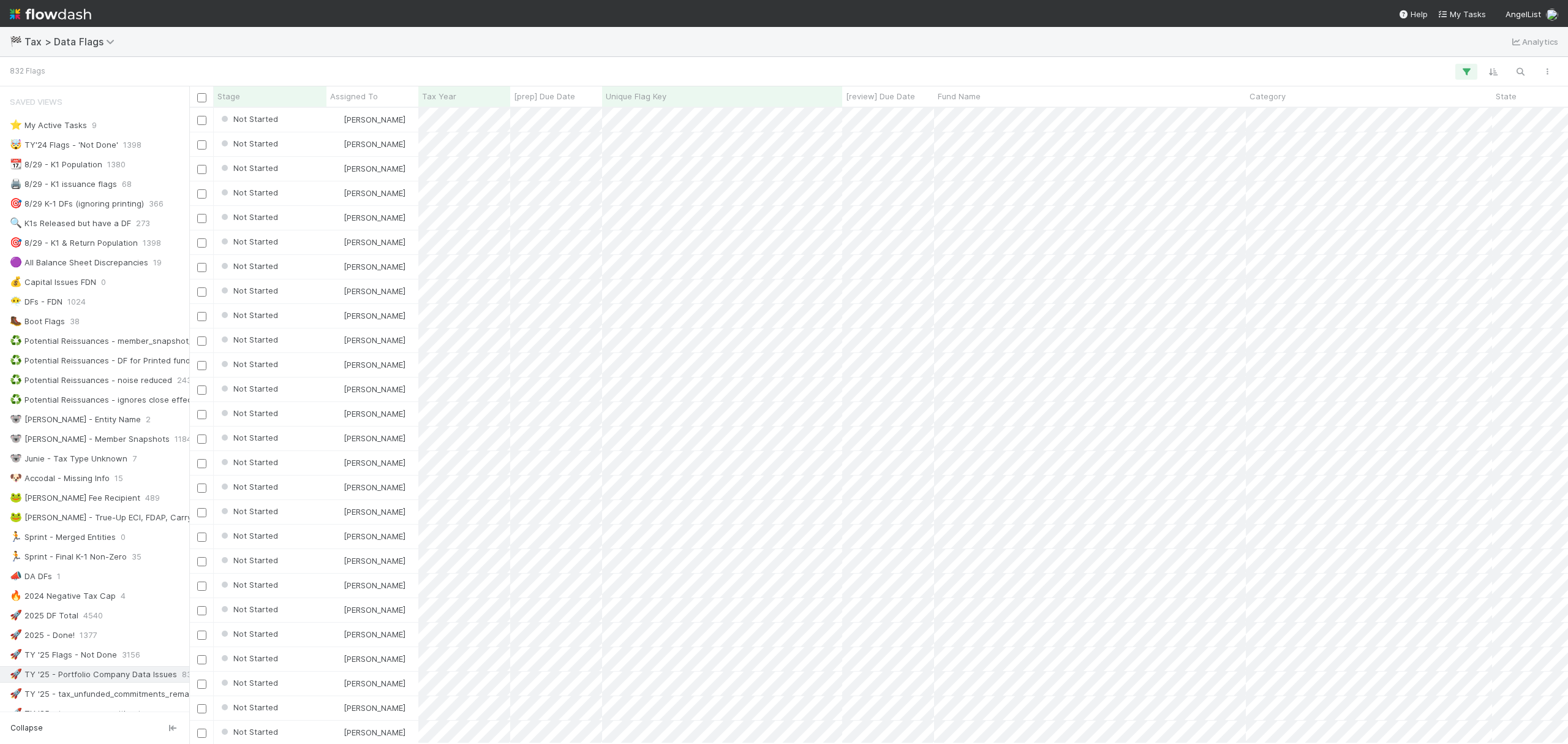
scroll to position [13, 13]
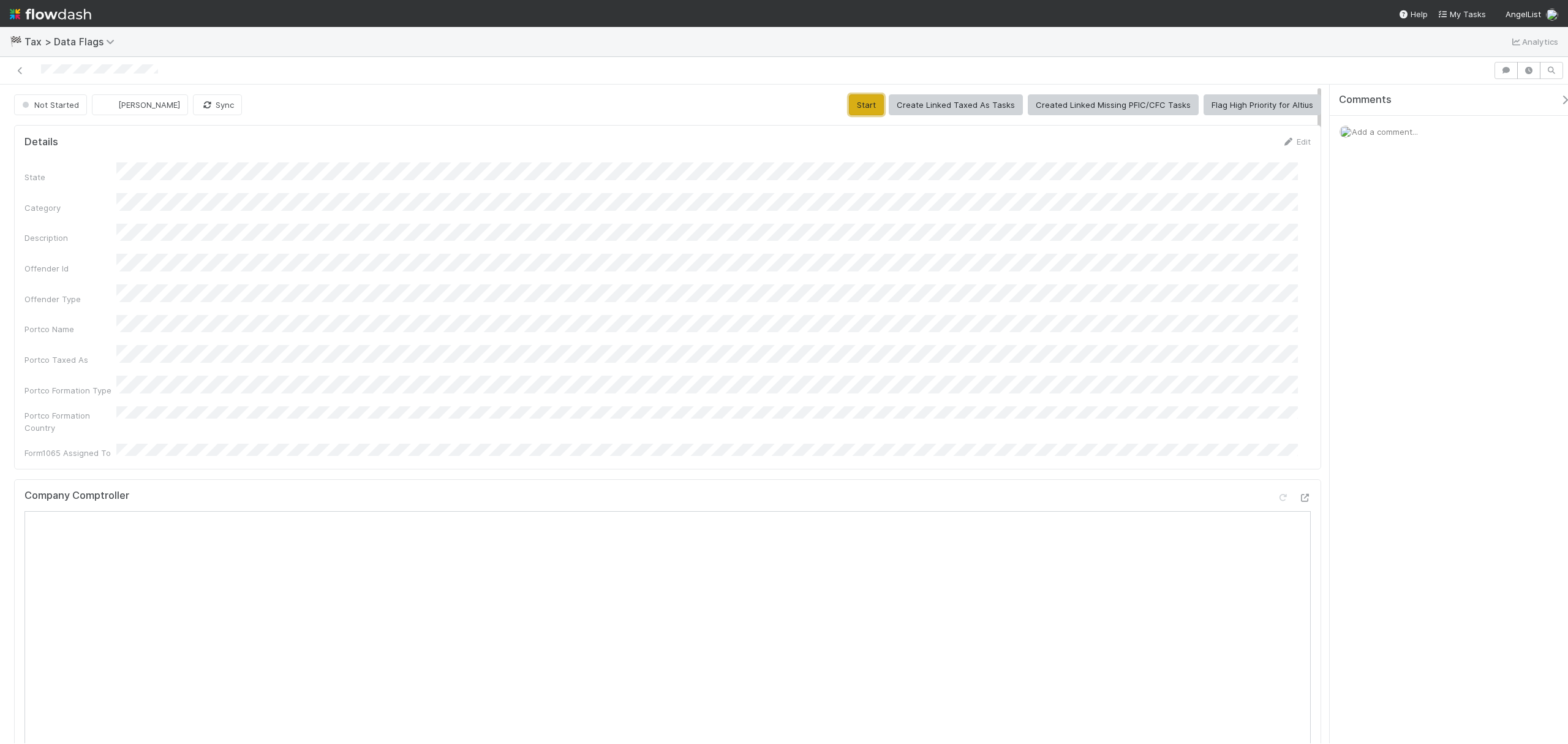
click at [853, 94] on button "Start" at bounding box center [866, 104] width 35 height 21
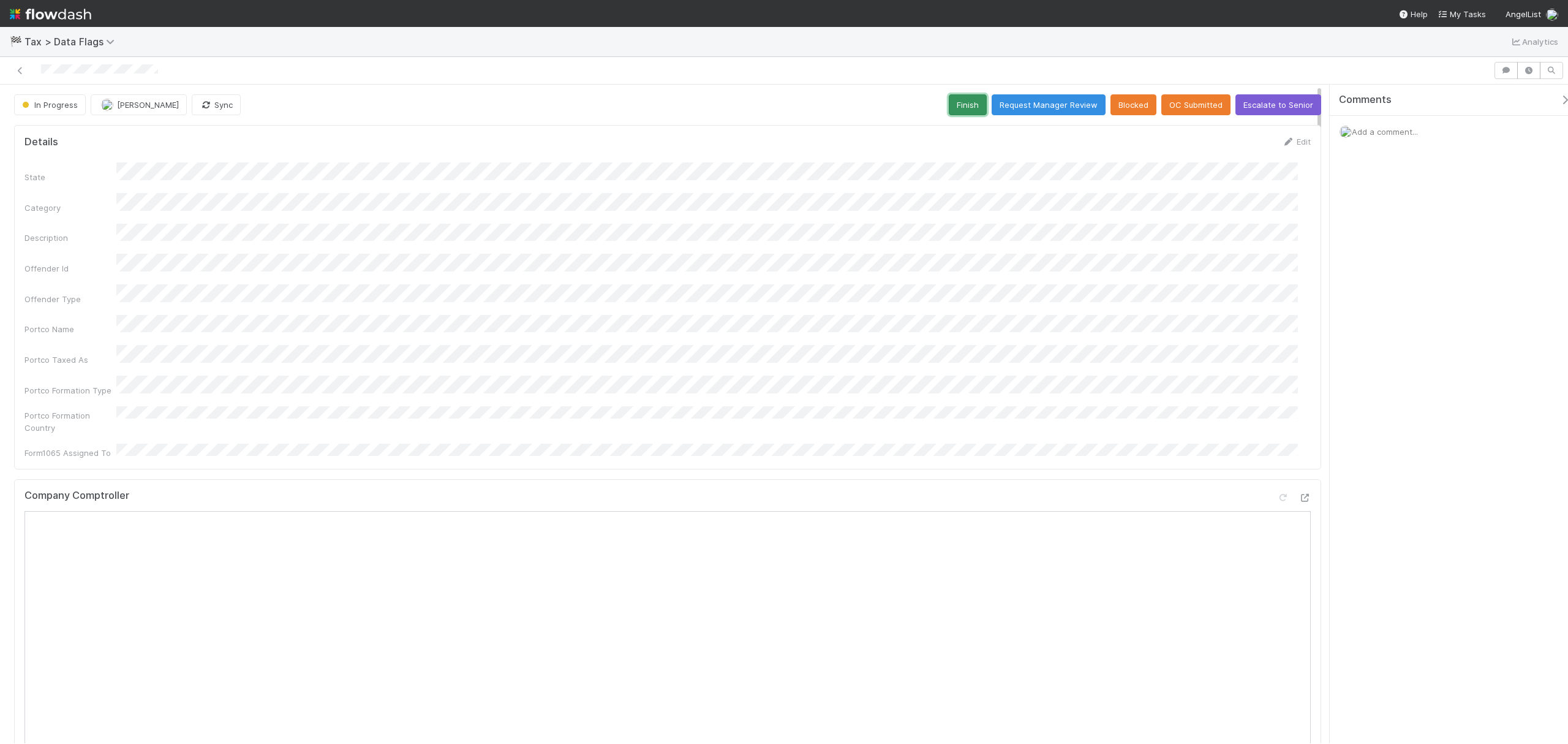
click at [959, 111] on button "Finish" at bounding box center [967, 104] width 38 height 21
